Goal: Information Seeking & Learning: Learn about a topic

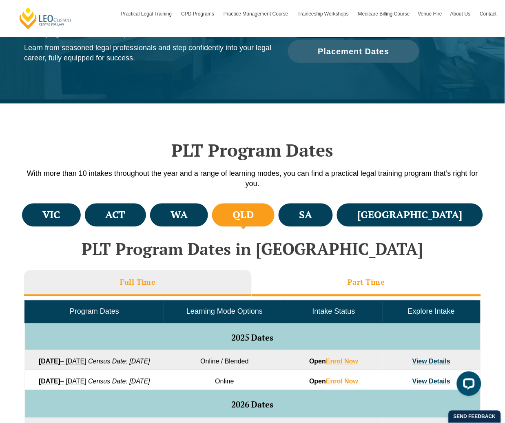
click at [339, 286] on li "Part Time" at bounding box center [366, 284] width 229 height 26
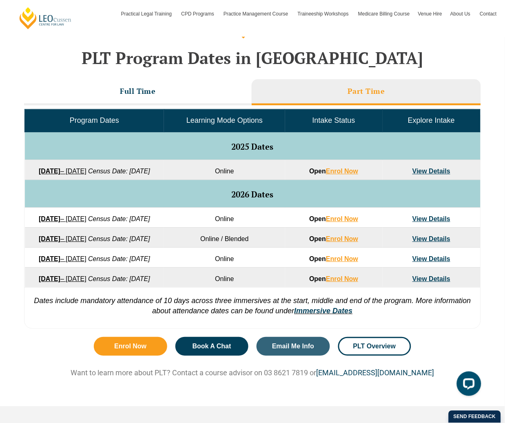
scroll to position [369, 0]
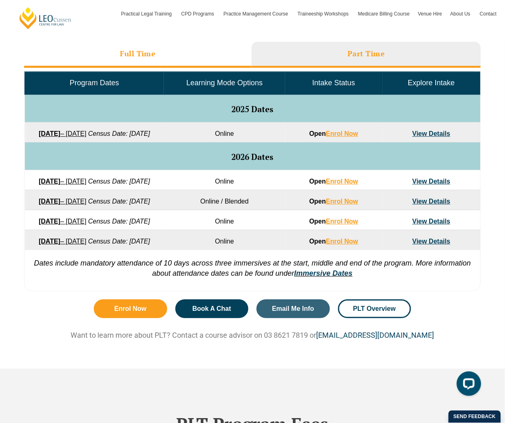
click at [173, 63] on li "Full Time" at bounding box center [138, 55] width 228 height 26
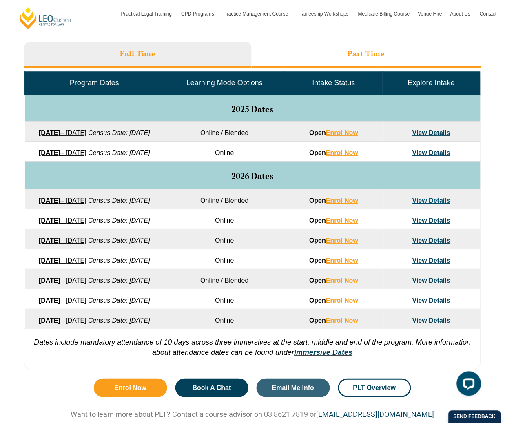
click at [349, 42] on li "Part Time" at bounding box center [366, 55] width 229 height 26
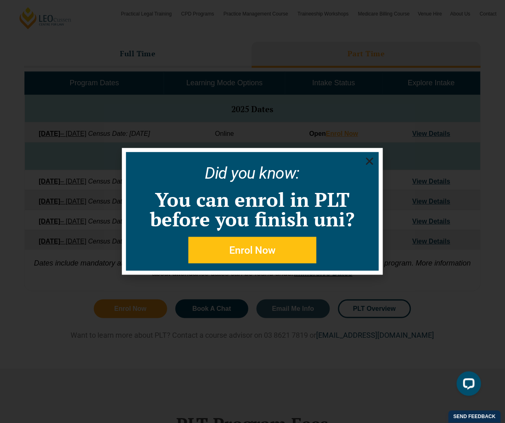
click at [368, 160] on use "Close" at bounding box center [369, 161] width 7 height 7
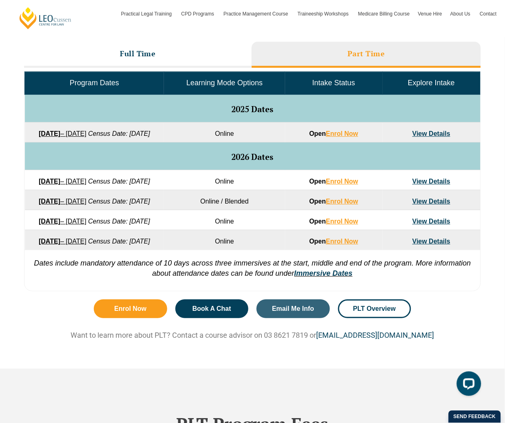
click at [87, 135] on link "[DATE] – [DATE]" at bounding box center [63, 133] width 48 height 7
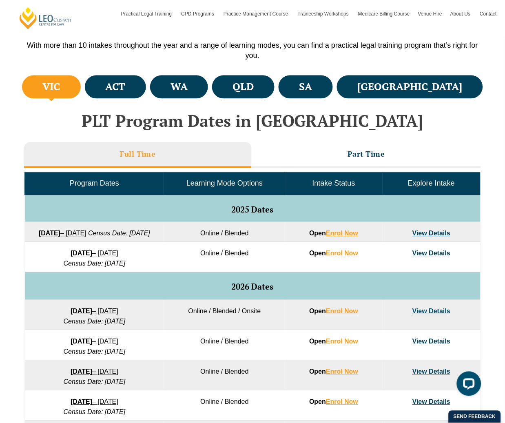
scroll to position [264, 0]
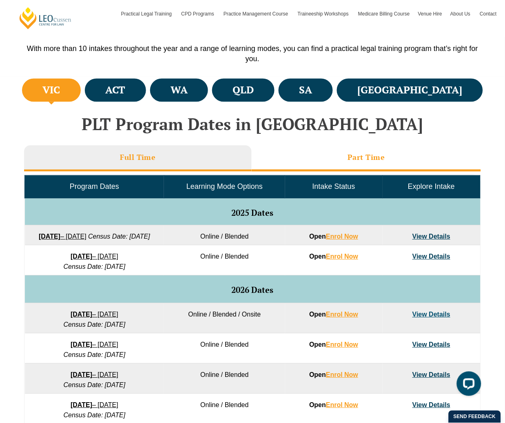
click at [322, 159] on li "Part Time" at bounding box center [366, 159] width 229 height 26
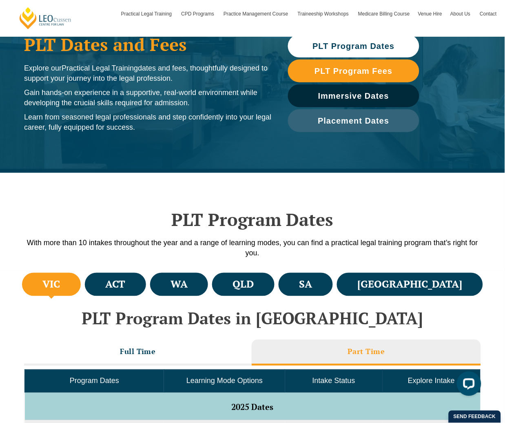
scroll to position [37, 0]
